Goal: Task Accomplishment & Management: Manage account settings

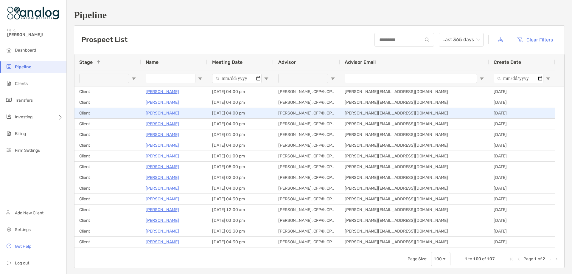
click at [153, 114] on p "[PERSON_NAME]" at bounding box center [162, 112] width 33 height 7
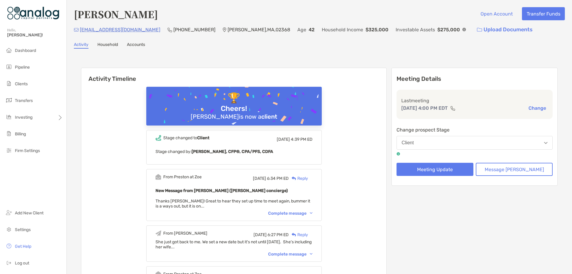
click at [487, 141] on button "Client" at bounding box center [475, 143] width 156 height 14
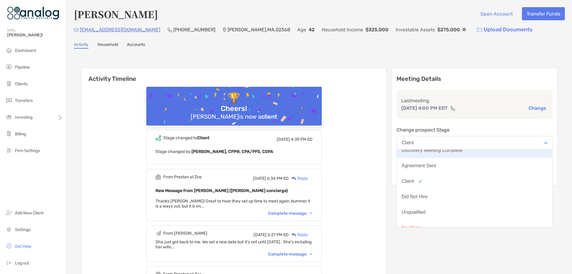
scroll to position [46, 0]
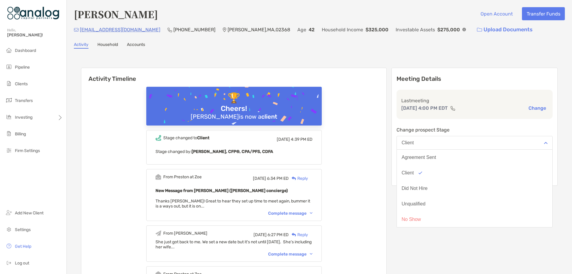
click at [428, 190] on div "Did Not Hire" at bounding box center [415, 188] width 26 height 5
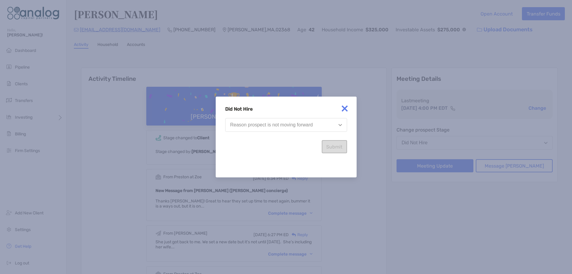
click at [309, 126] on div "Reason prospect is not moving forward" at bounding box center [271, 124] width 83 height 5
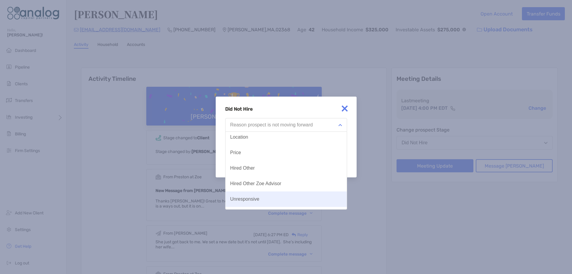
scroll to position [0, 0]
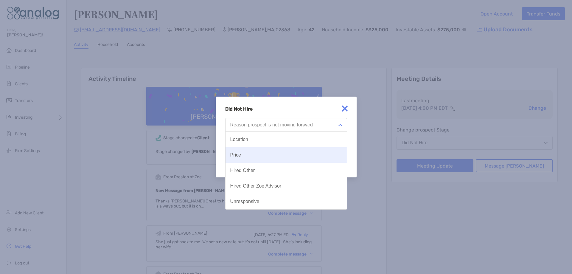
click at [257, 157] on button "Price" at bounding box center [286, 154] width 121 height 15
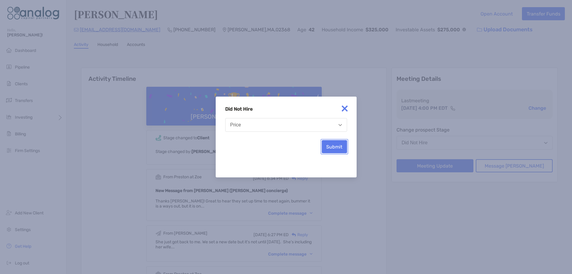
click at [341, 148] on button "Submit" at bounding box center [334, 146] width 25 height 13
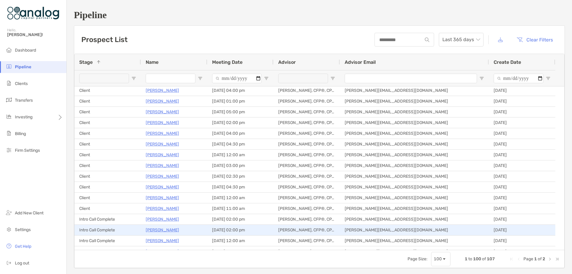
scroll to position [149, 0]
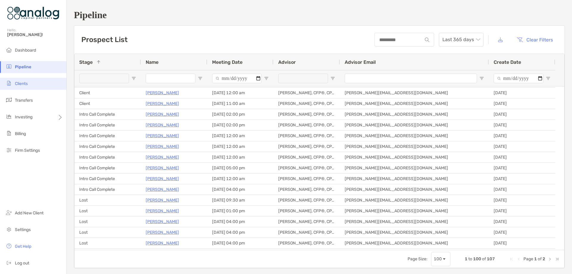
click at [24, 82] on span "Clients" at bounding box center [21, 83] width 13 height 5
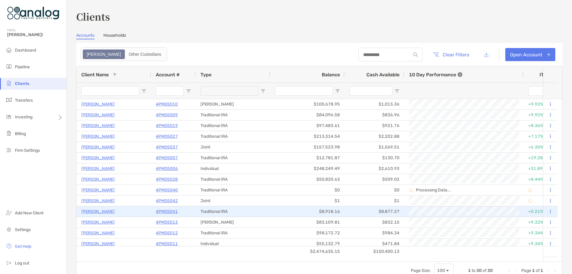
click at [165, 212] on p "4PM05041" at bounding box center [167, 211] width 22 height 7
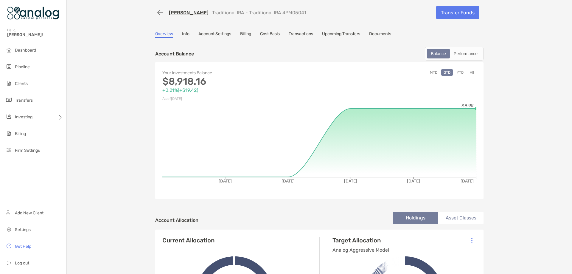
click at [221, 34] on link "Account Settings" at bounding box center [214, 34] width 33 height 7
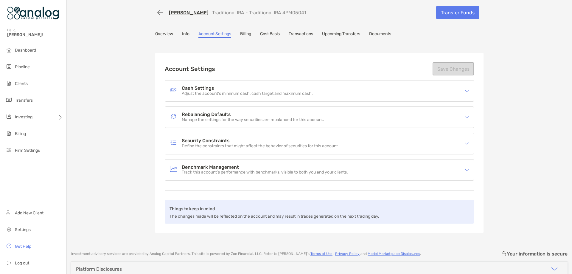
click at [184, 34] on link "Info" at bounding box center [185, 34] width 7 height 7
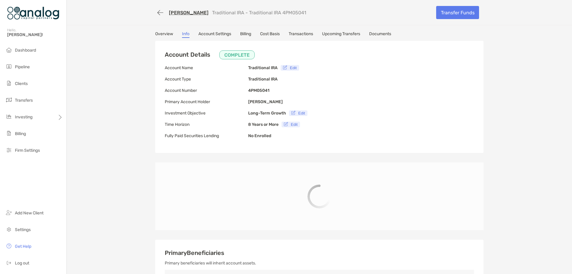
type input "**********"
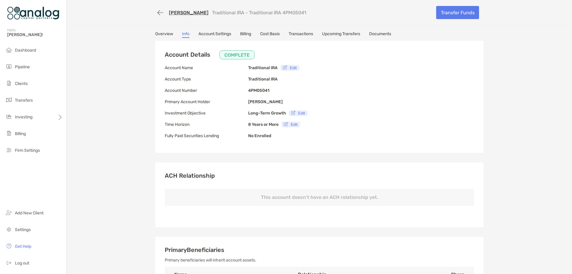
click at [164, 32] on link "Overview" at bounding box center [164, 34] width 18 height 7
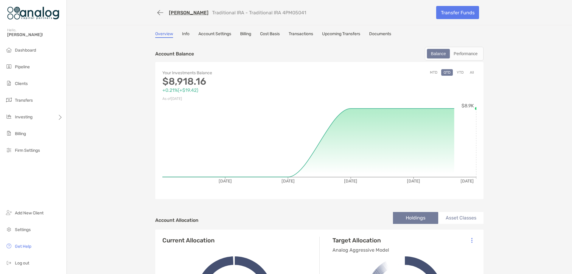
click at [243, 35] on link "Billing" at bounding box center [245, 34] width 11 height 7
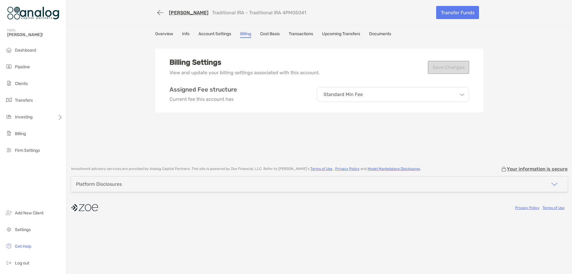
click at [184, 35] on link "Info" at bounding box center [185, 34] width 7 height 7
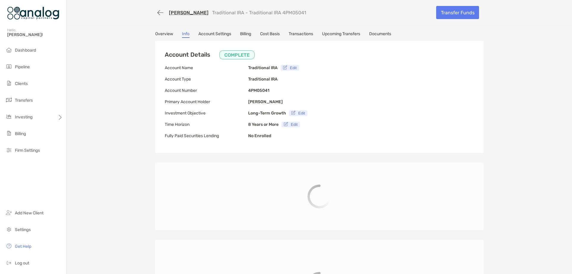
type input "**********"
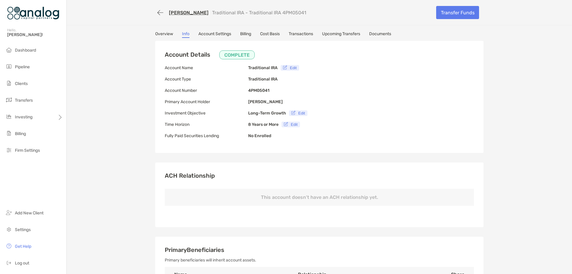
click at [379, 34] on link "Documents" at bounding box center [380, 34] width 22 height 7
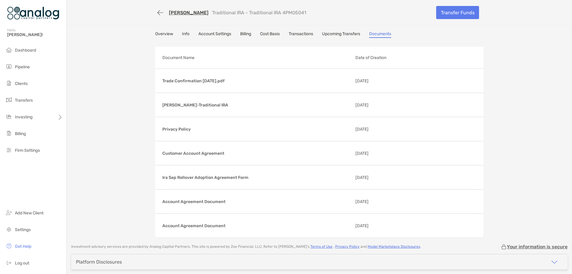
click at [168, 35] on link "Overview" at bounding box center [164, 34] width 18 height 7
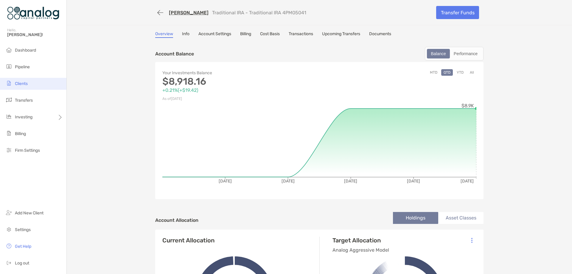
click at [24, 82] on span "Clients" at bounding box center [21, 83] width 13 height 5
